Goal: Information Seeking & Learning: Learn about a topic

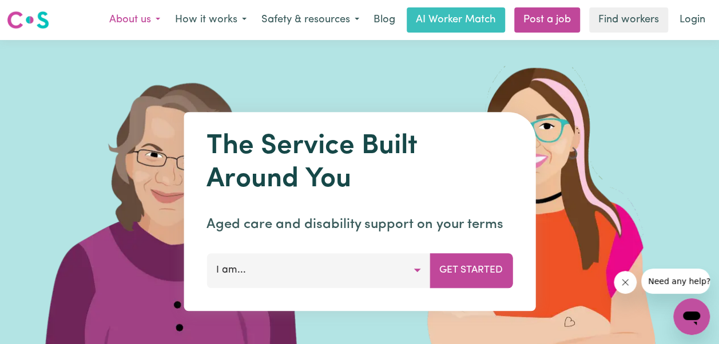
click at [134, 14] on button "About us" at bounding box center [135, 20] width 66 height 24
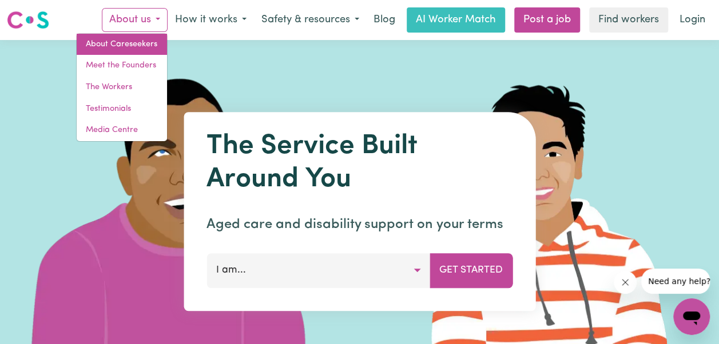
click at [124, 45] on link "About Careseekers" at bounding box center [122, 45] width 90 height 22
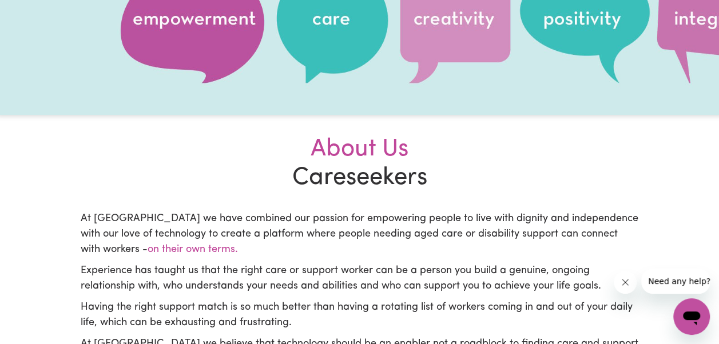
scroll to position [172, 0]
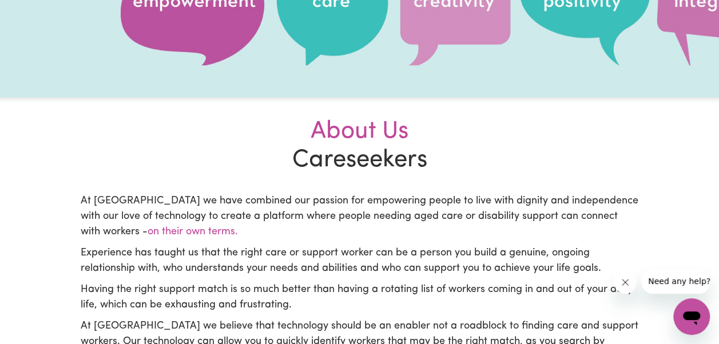
drag, startPoint x: 177, startPoint y: 218, endPoint x: 273, endPoint y: 239, distance: 98.4
click at [273, 239] on p "At [GEOGRAPHIC_DATA] we have combined our passion for empowering people to live…" at bounding box center [360, 217] width 558 height 46
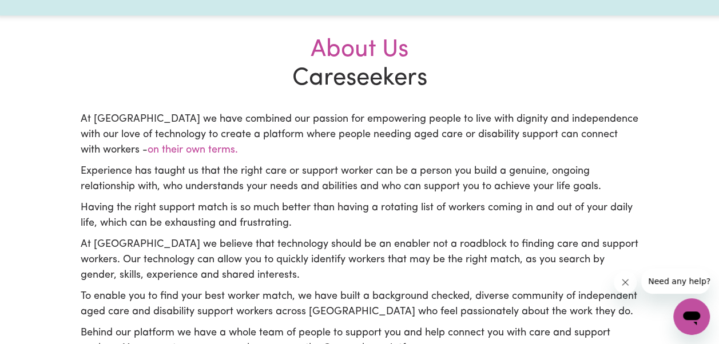
scroll to position [286, 0]
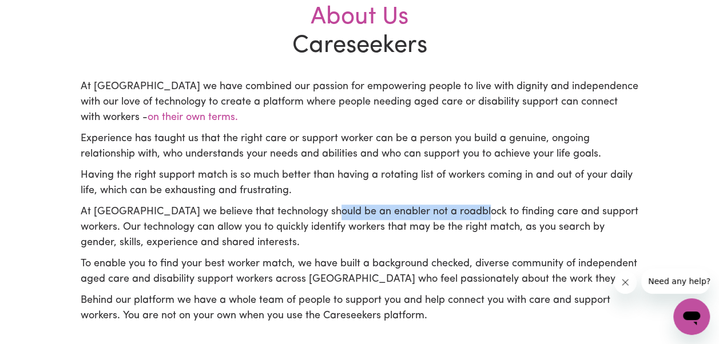
drag, startPoint x: 469, startPoint y: 214, endPoint x: 319, endPoint y: 213, distance: 149.4
click at [319, 213] on p "At [GEOGRAPHIC_DATA] we believe that technology should be an enabler not a road…" at bounding box center [360, 228] width 558 height 46
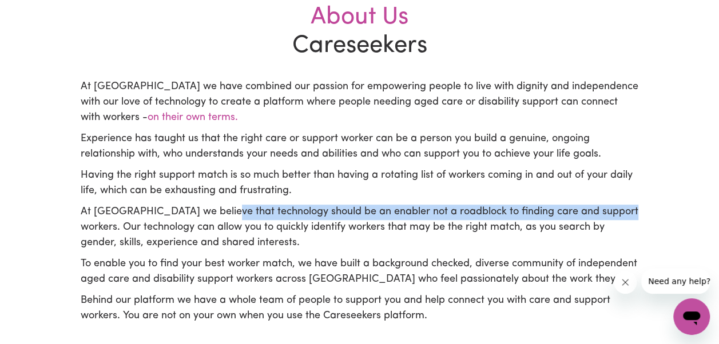
drag, startPoint x: 319, startPoint y: 213, endPoint x: 619, endPoint y: 218, distance: 299.9
click at [619, 218] on p "At [GEOGRAPHIC_DATA] we believe that technology should be an enabler not a road…" at bounding box center [360, 228] width 558 height 46
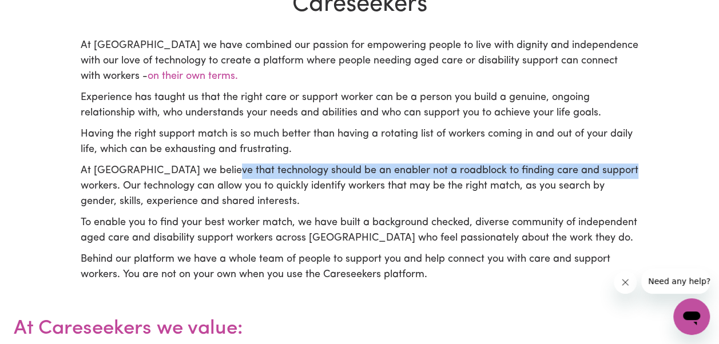
scroll to position [343, 0]
